Goal: Find specific fact: Find contact information

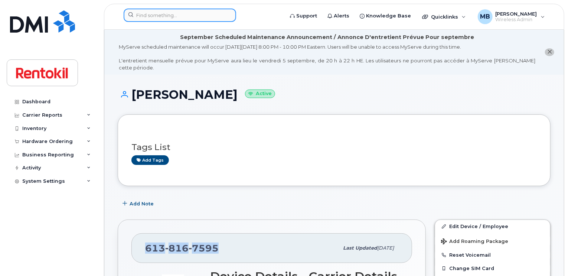
click at [212, 16] on input at bounding box center [180, 15] width 112 height 13
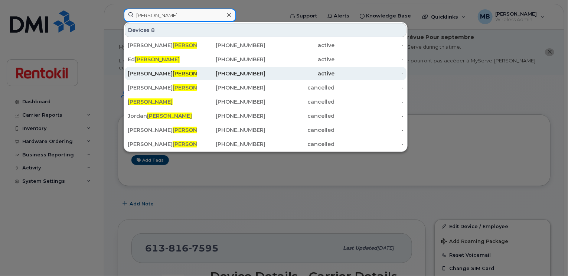
type input "[PERSON_NAME]"
click at [182, 75] on div "[PERSON_NAME]" at bounding box center [162, 73] width 69 height 7
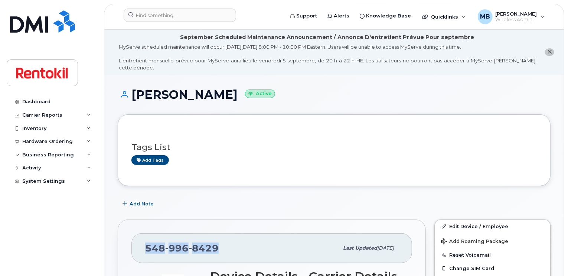
drag, startPoint x: 219, startPoint y: 242, endPoint x: 145, endPoint y: 243, distance: 73.1
click at [145, 243] on div "548 996 8429" at bounding box center [241, 248] width 193 height 16
copy span "548 996 8429"
click at [225, 15] on div at bounding box center [180, 15] width 112 height 13
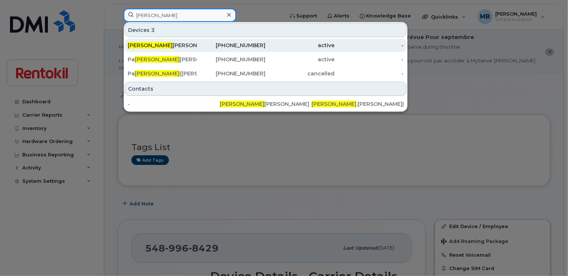
type input "tricia"
click at [203, 42] on div "905-703-7289" at bounding box center [231, 45] width 69 height 7
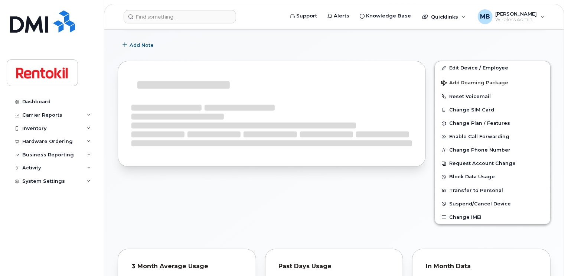
scroll to position [156, 0]
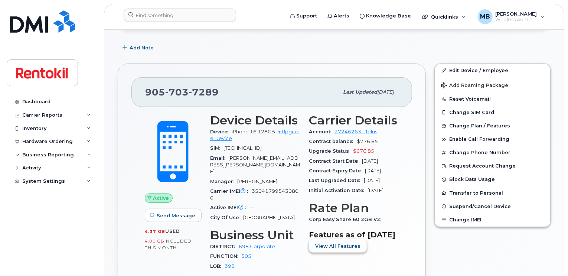
click at [348, 249] on span "View All Features" at bounding box center [337, 245] width 45 height 7
click at [342, 216] on span "Corp Easy Share 60 2GB V2" at bounding box center [346, 219] width 75 height 6
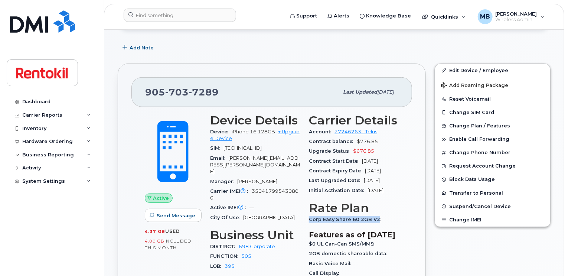
copy div "Corp Easy Share 60 2GB V2"
